Goal: Entertainment & Leisure: Consume media (video, audio)

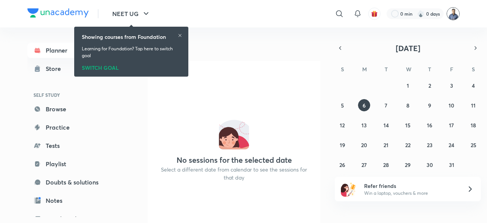
click at [456, 17] on img at bounding box center [453, 13] width 13 height 13
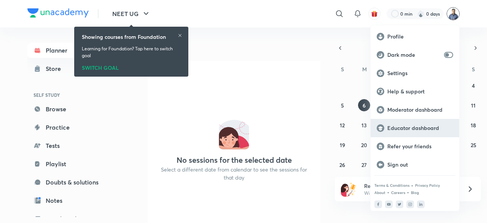
click at [426, 129] on p "Educator dashboard" at bounding box center [421, 128] width 66 height 7
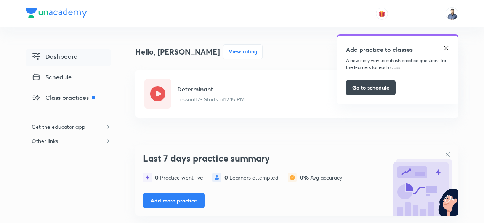
click at [448, 47] on img at bounding box center [446, 48] width 6 height 6
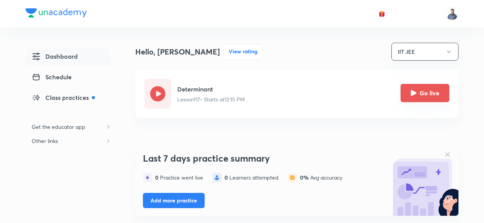
click at [422, 97] on button "Go live" at bounding box center [424, 93] width 49 height 18
